Goal: Task Accomplishment & Management: Manage account settings

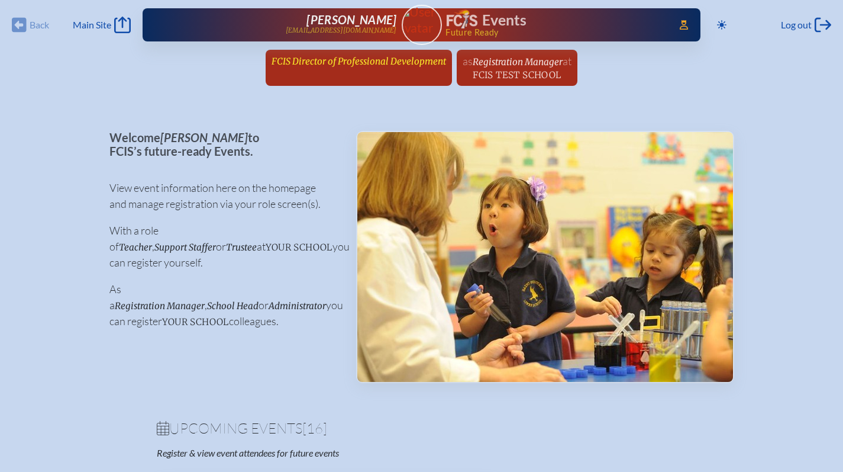
click at [372, 58] on span "FCIS Director of Professional Development" at bounding box center [359, 61] width 175 height 11
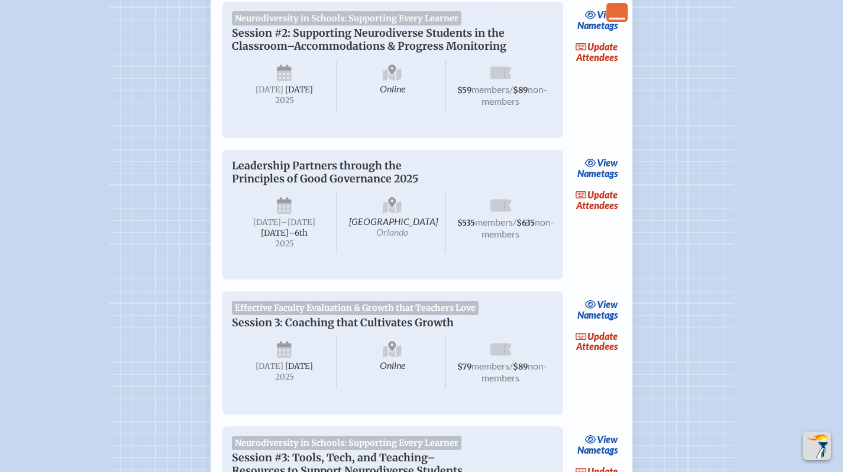
scroll to position [1120, 0]
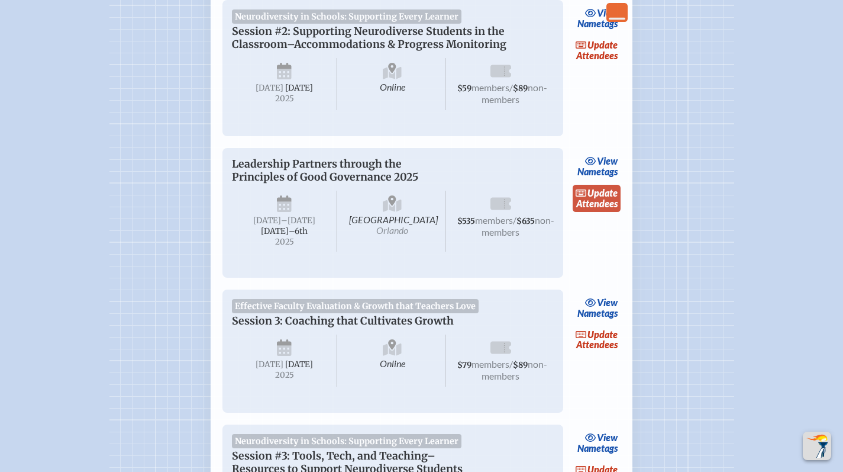
click at [601, 212] on link "update Attendees" at bounding box center [597, 198] width 49 height 27
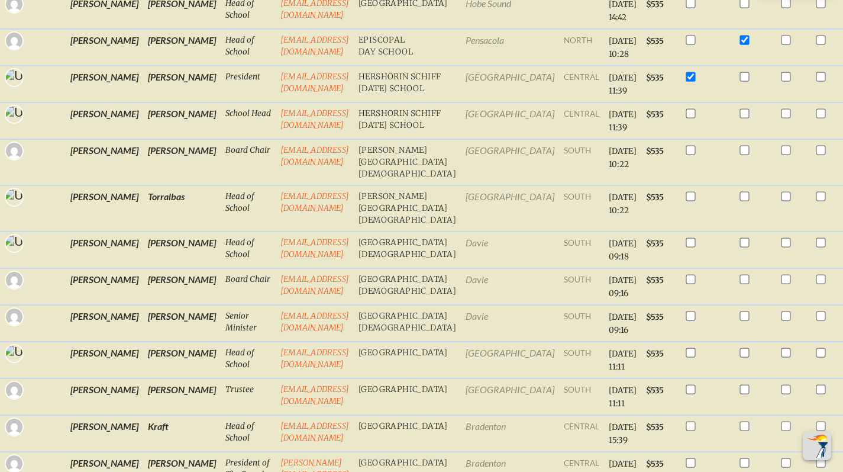
scroll to position [414, 0]
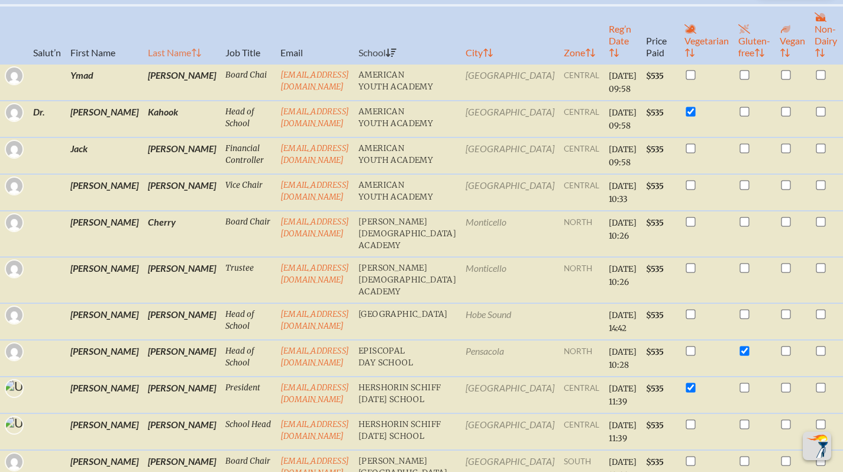
click at [143, 47] on th "Last Name" at bounding box center [182, 34] width 78 height 59
checkbox input "true"
checkbox input "false"
checkbox input "true"
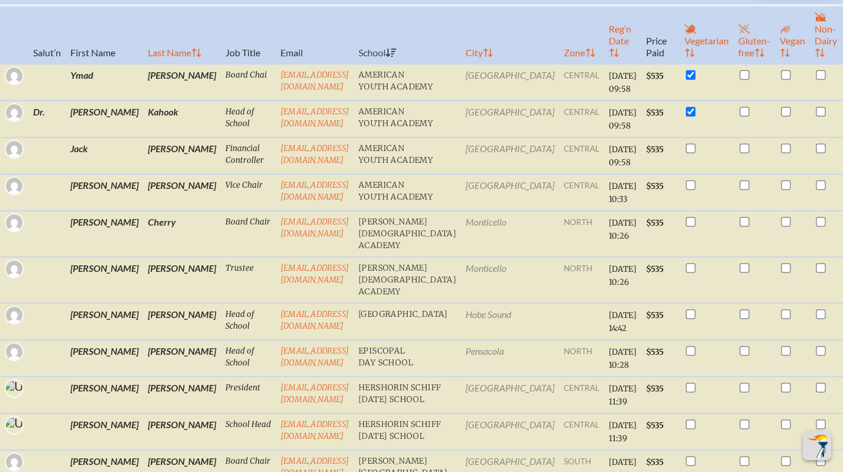
checkbox input "false"
checkbox input "true"
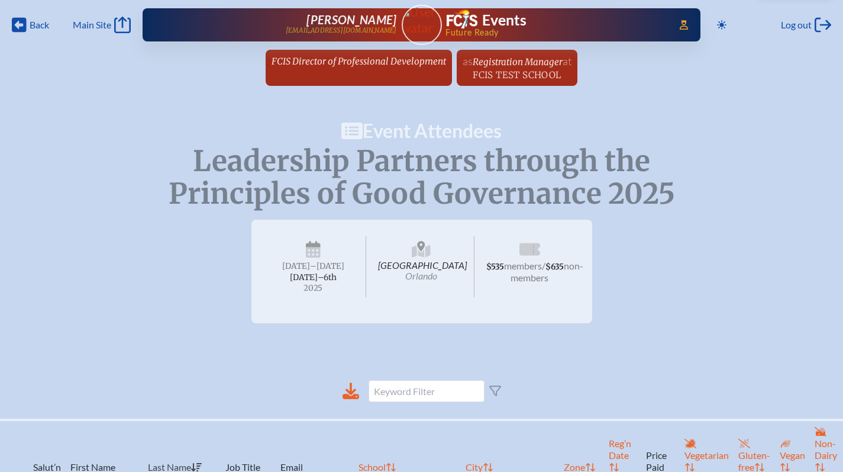
scroll to position [392, 0]
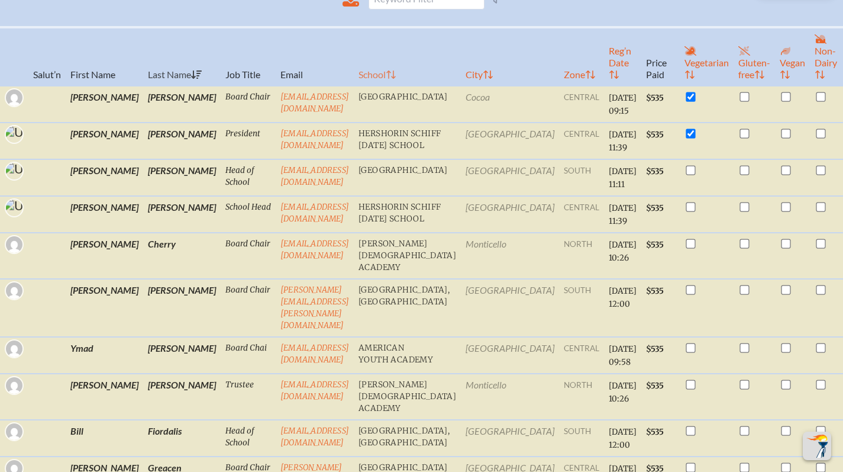
click at [424, 79] on th "School" at bounding box center [407, 56] width 107 height 59
checkbox input "false"
checkbox input "true"
checkbox input "false"
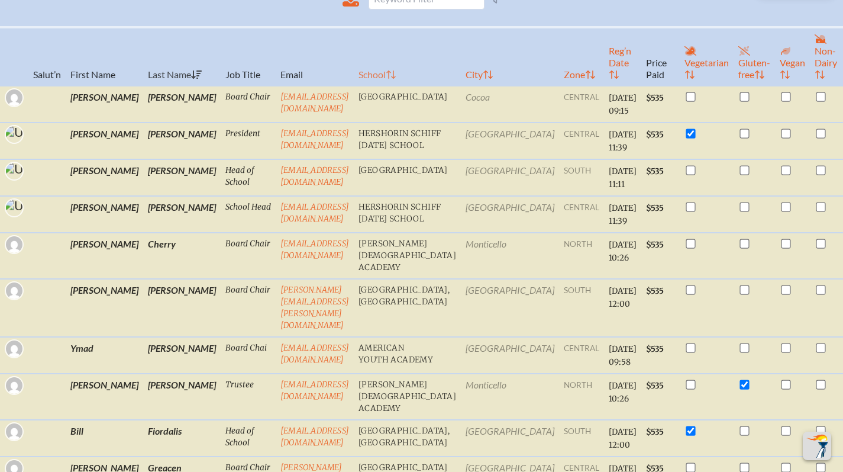
checkbox input "true"
checkbox input "false"
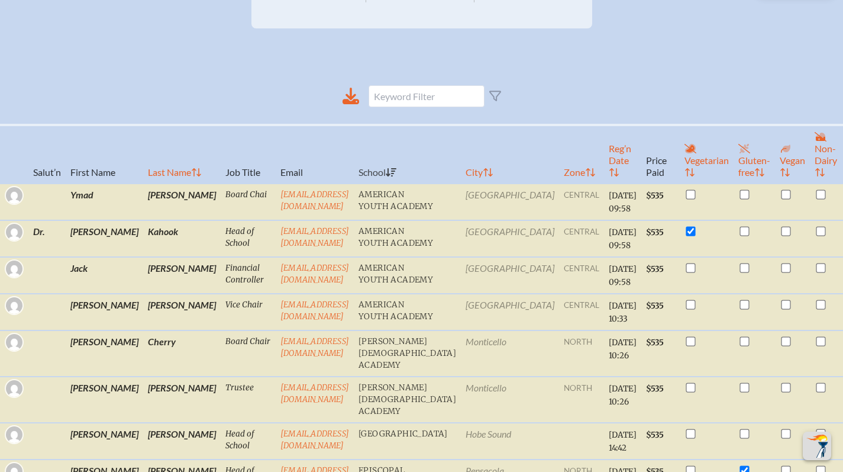
scroll to position [295, 0]
click at [143, 173] on th "Last Name" at bounding box center [182, 154] width 78 height 59
checkbox input "true"
checkbox input "false"
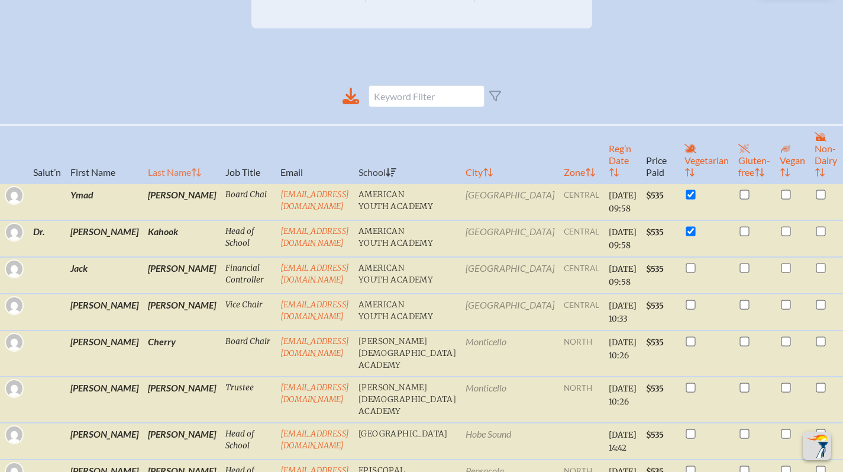
checkbox input "false"
checkbox input "true"
checkbox input "false"
checkbox input "true"
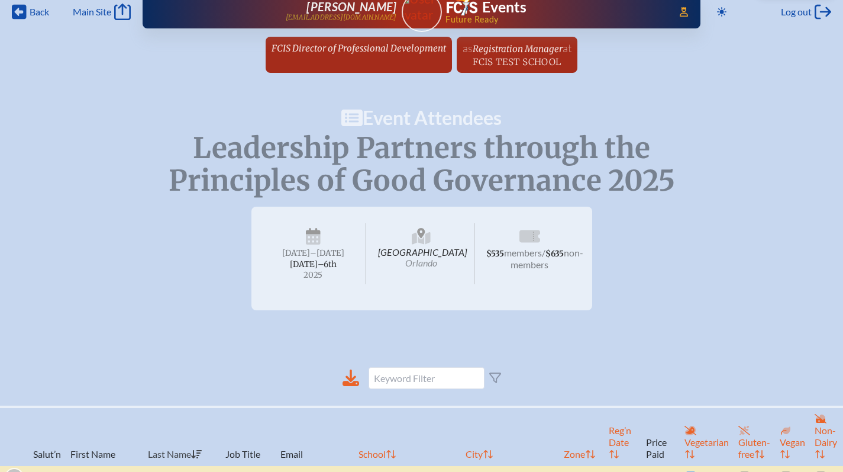
scroll to position [214, 0]
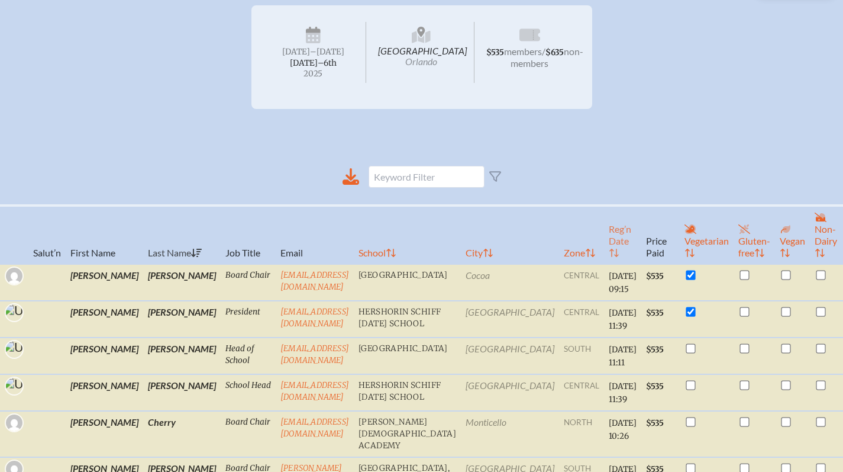
click at [604, 263] on th "Reg’n Date" at bounding box center [622, 234] width 37 height 59
checkbox input "false"
checkbox input "true"
checkbox input "false"
checkbox input "true"
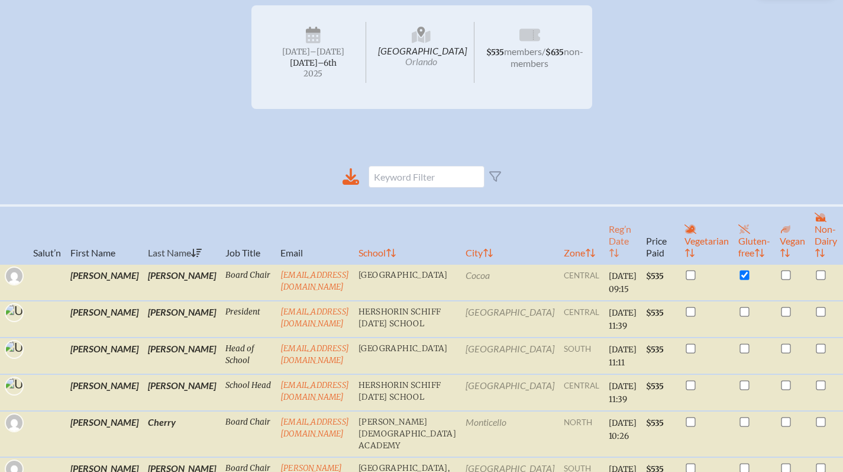
checkbox input "false"
checkbox input "true"
checkbox input "false"
checkbox input "true"
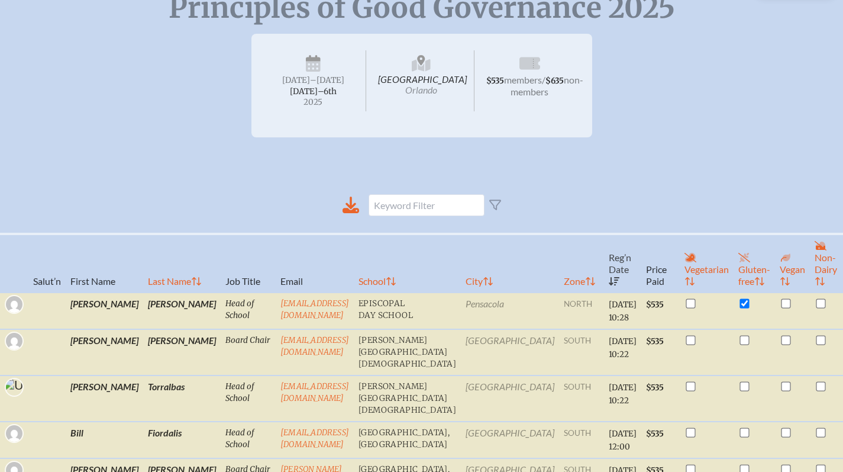
scroll to position [0, 0]
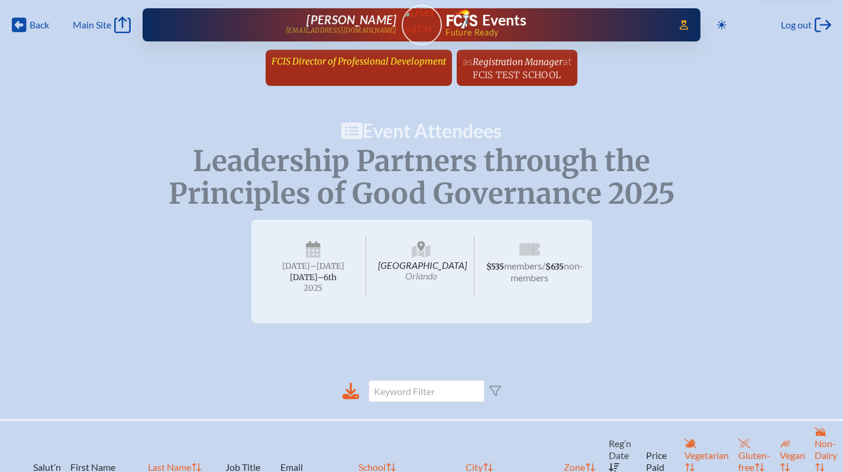
click at [415, 62] on span "FCIS Director of Professional Development" at bounding box center [359, 61] width 175 height 11
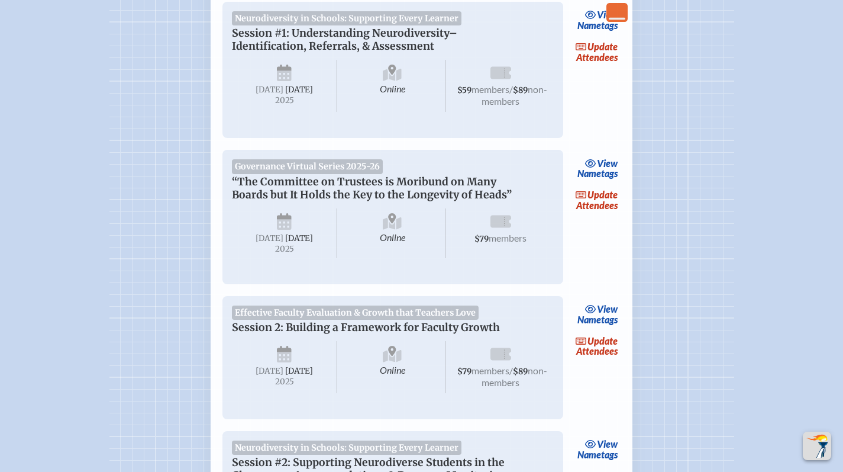
scroll to position [503, 0]
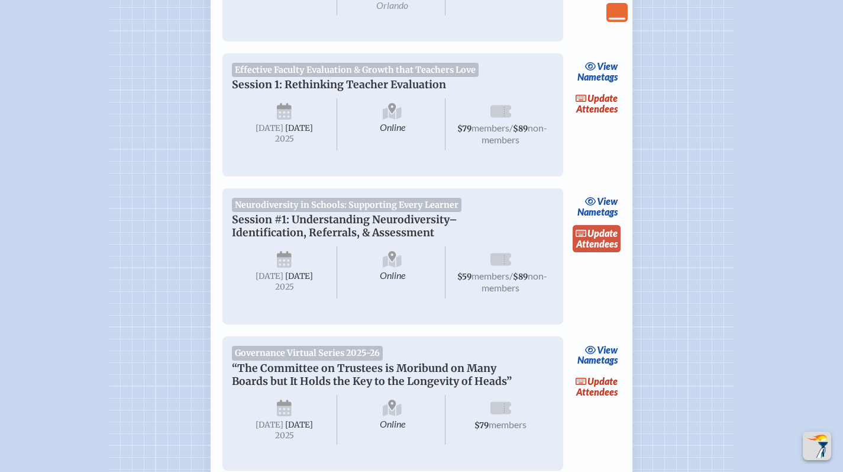
click at [595, 230] on span "update" at bounding box center [603, 232] width 30 height 11
